Goal: Task Accomplishment & Management: Use online tool/utility

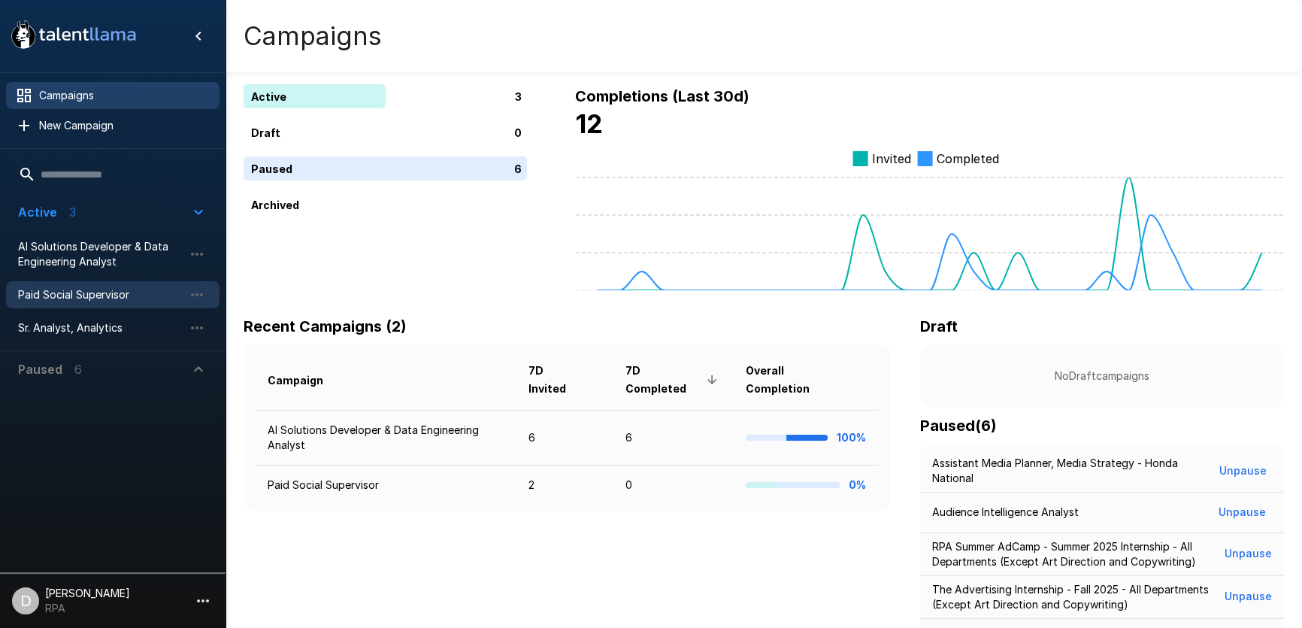
click at [57, 287] on span "Paid Social Supervisor" at bounding box center [100, 294] width 165 height 15
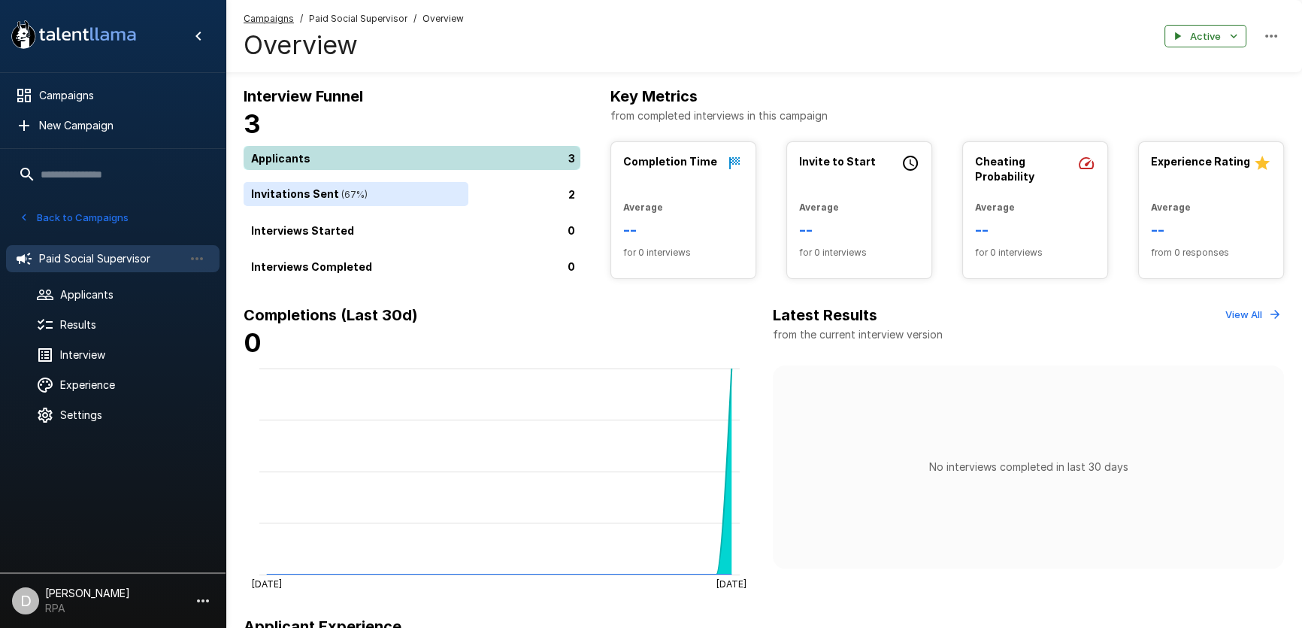
click at [362, 164] on div "3" at bounding box center [415, 158] width 343 height 24
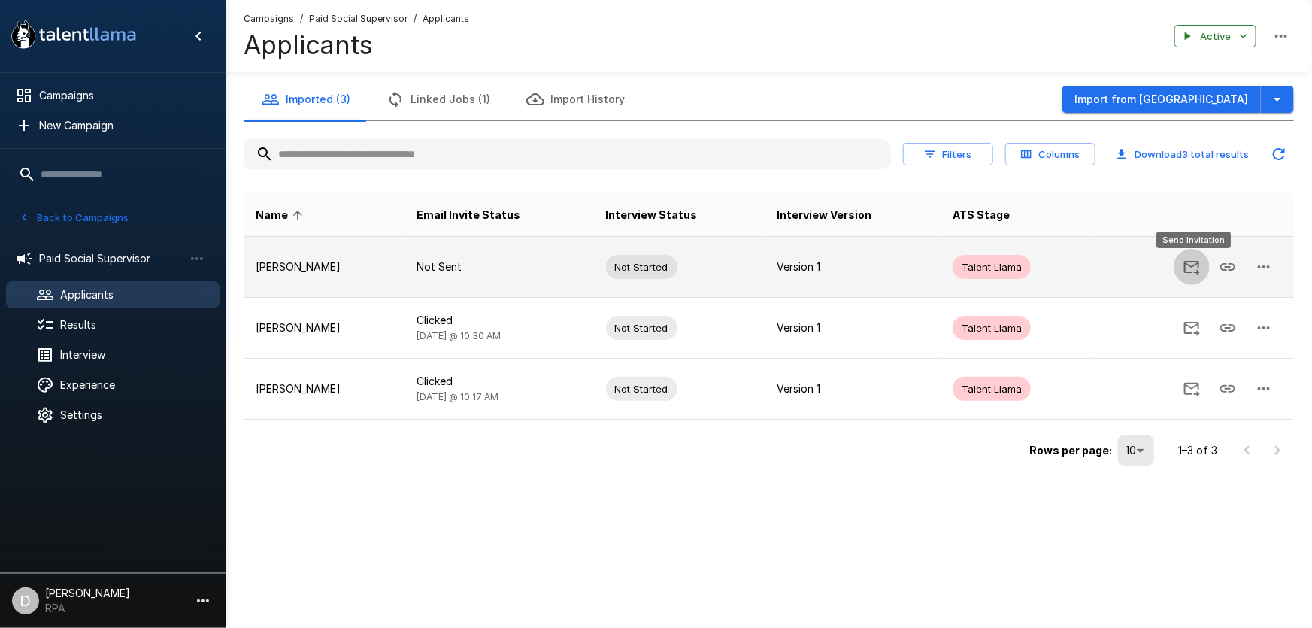
click at [1187, 270] on icon "Send Invitation" at bounding box center [1192, 267] width 18 height 18
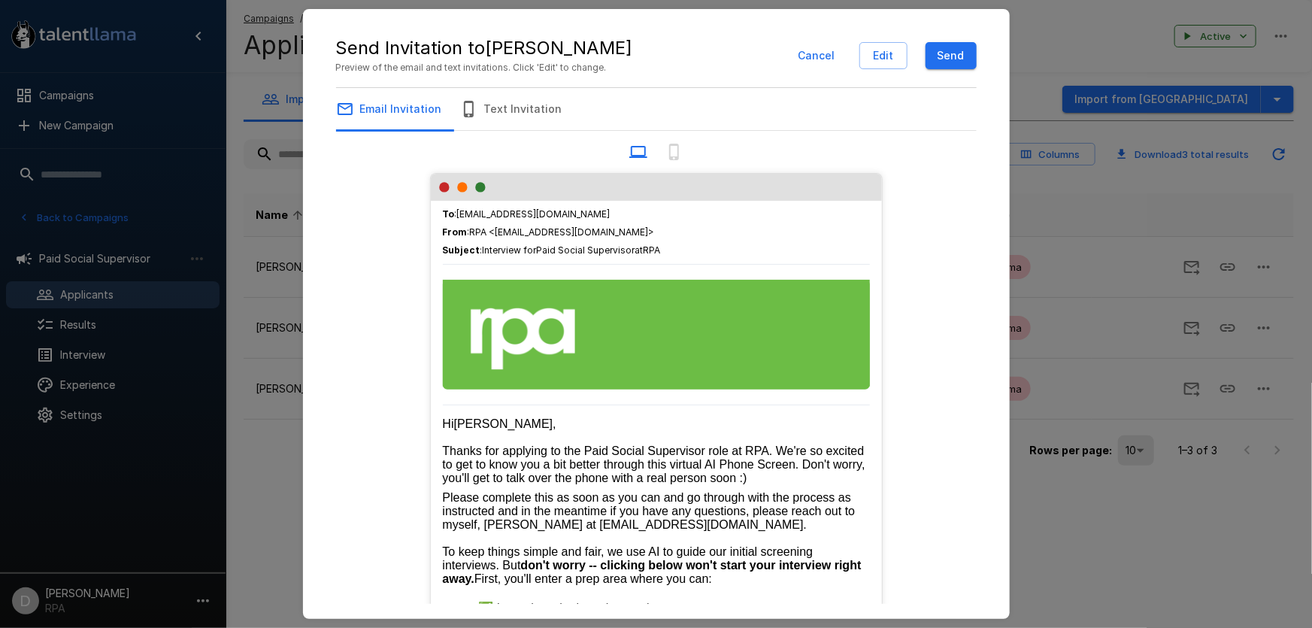
scroll to position [391, 0]
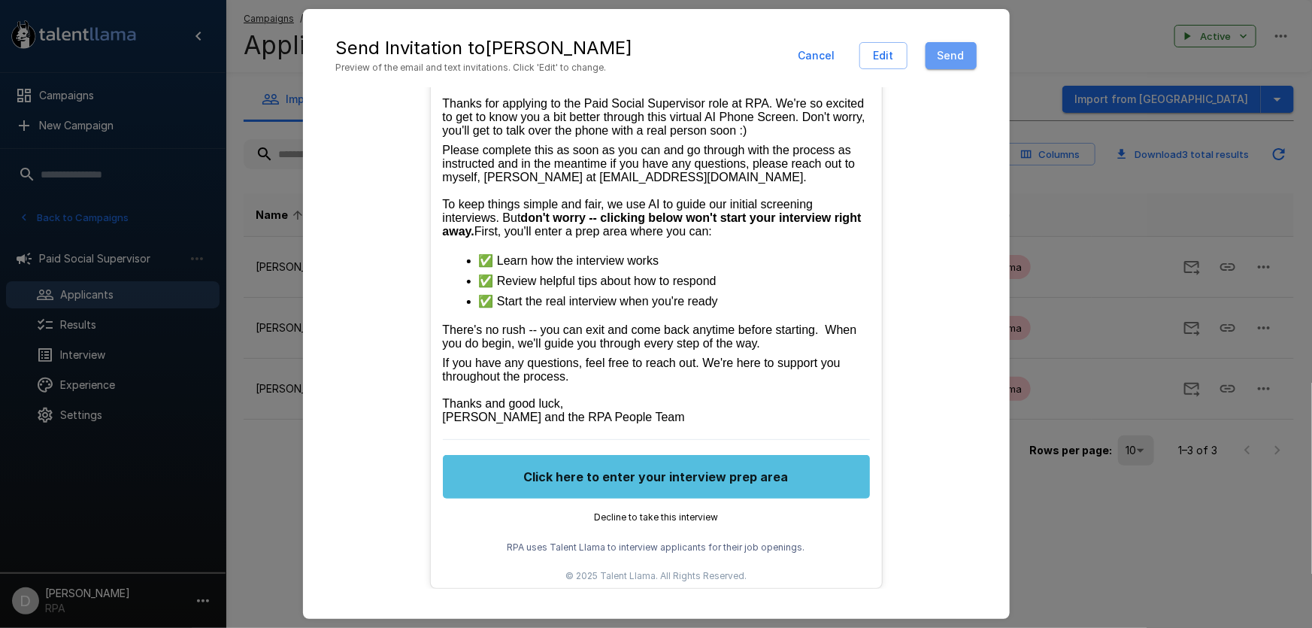
click at [941, 50] on button "Send" at bounding box center [951, 56] width 51 height 28
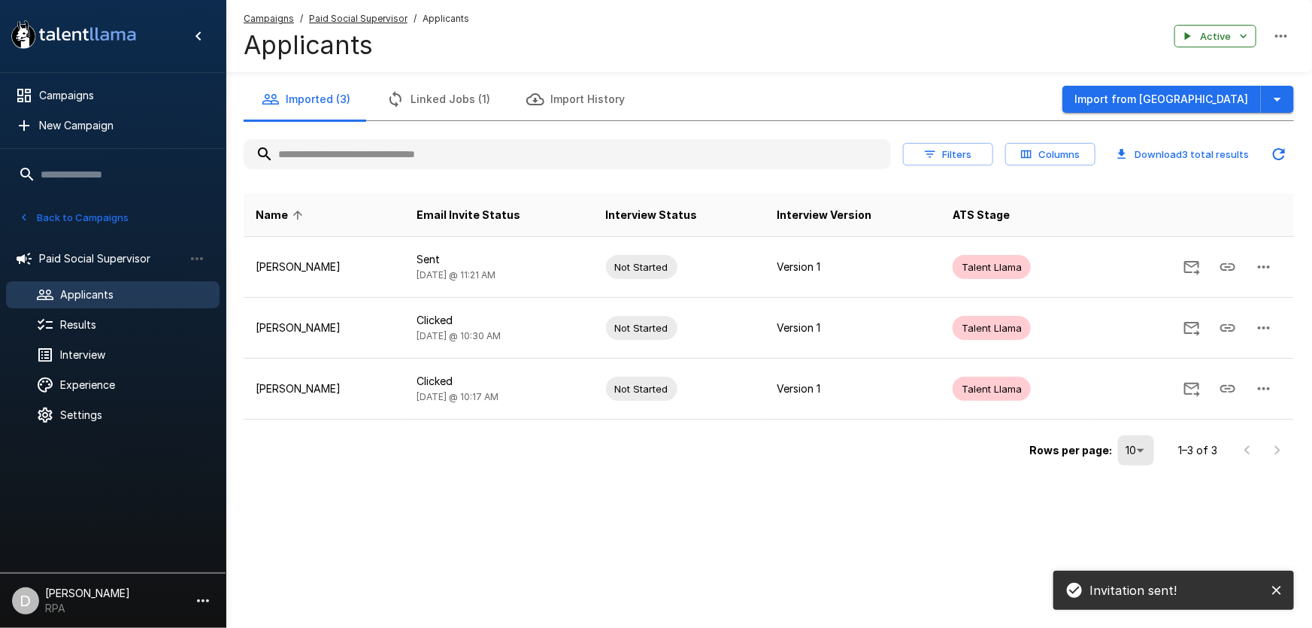
scroll to position [331, 0]
